Goal: Information Seeking & Learning: Learn about a topic

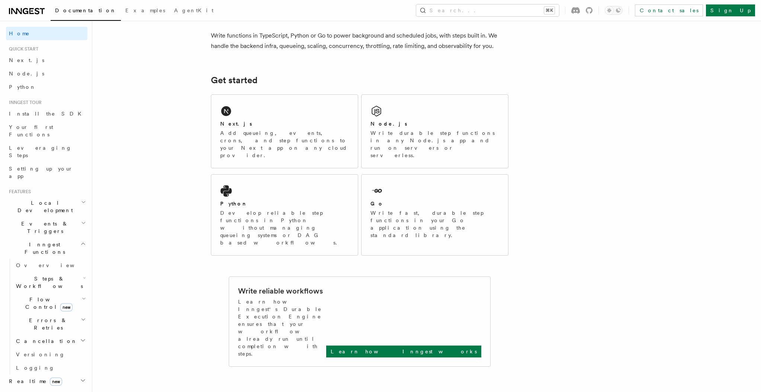
scroll to position [113, 0]
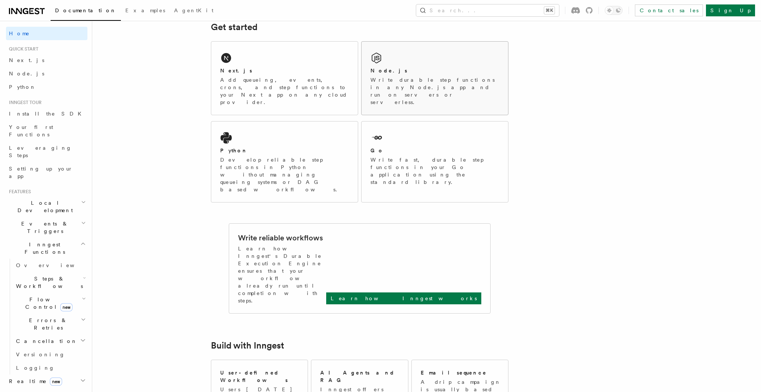
click at [386, 78] on p "Write durable step functions in any Node.js app and run on servers or serverles…" at bounding box center [434, 91] width 129 height 30
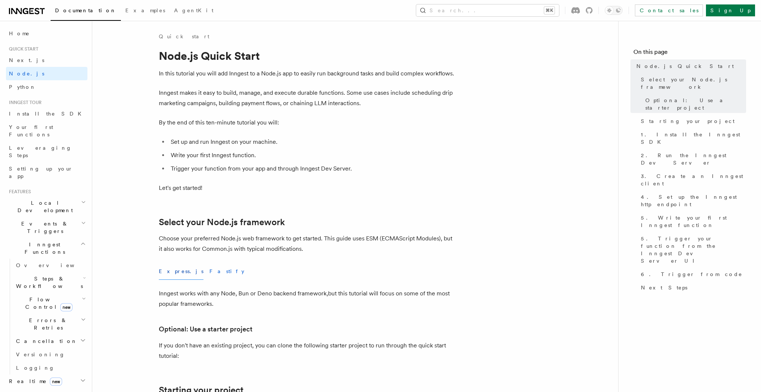
click at [209, 270] on button "Fastify" at bounding box center [226, 271] width 35 height 17
click at [168, 273] on button "Express.js" at bounding box center [181, 271] width 45 height 17
click at [41, 30] on link "Home" at bounding box center [46, 33] width 81 height 13
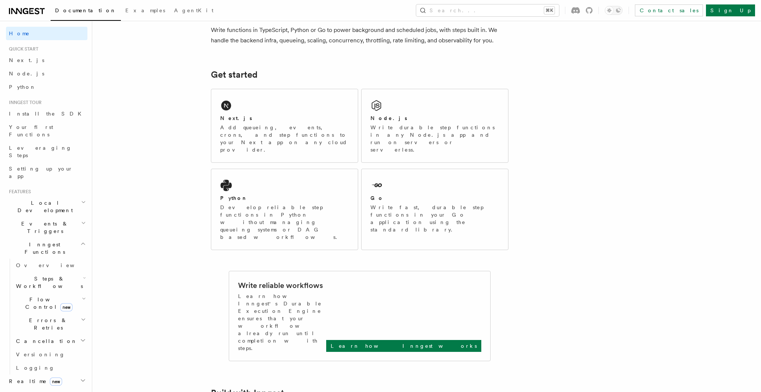
scroll to position [123, 0]
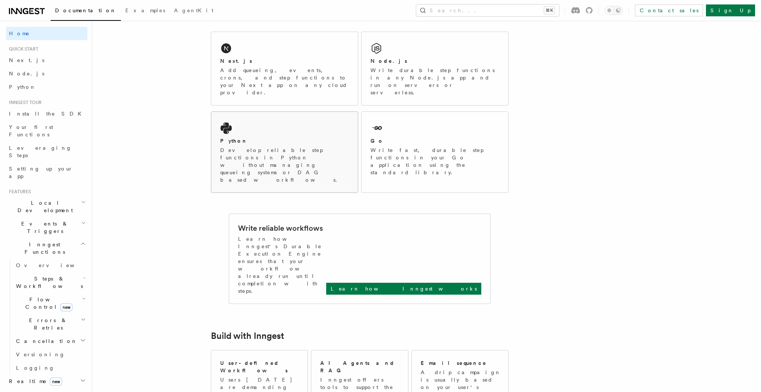
click at [252, 137] on div "Python" at bounding box center [284, 141] width 129 height 8
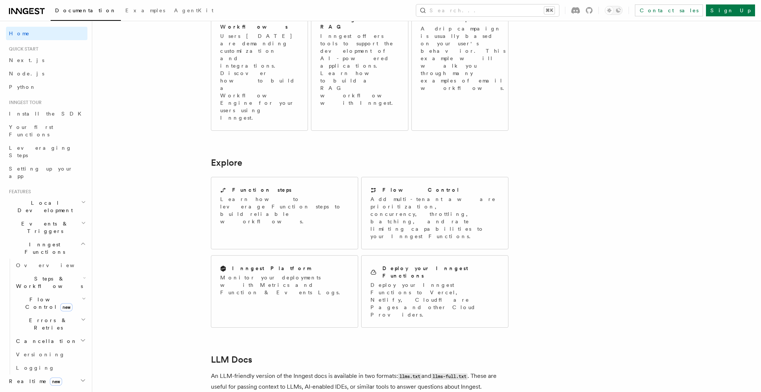
scroll to position [557, 0]
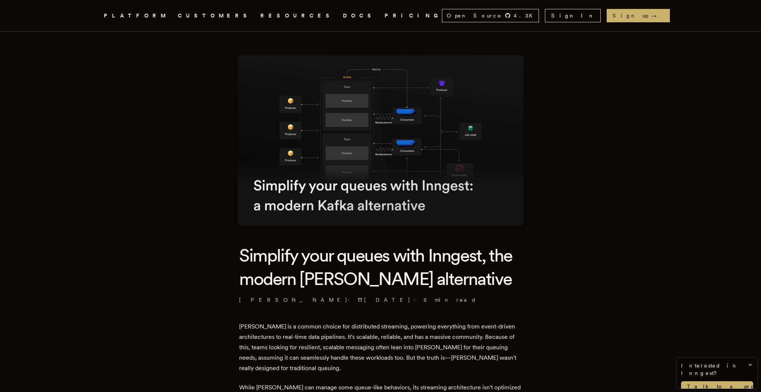
scroll to position [249, 0]
